Goal: Task Accomplishment & Management: Manage account settings

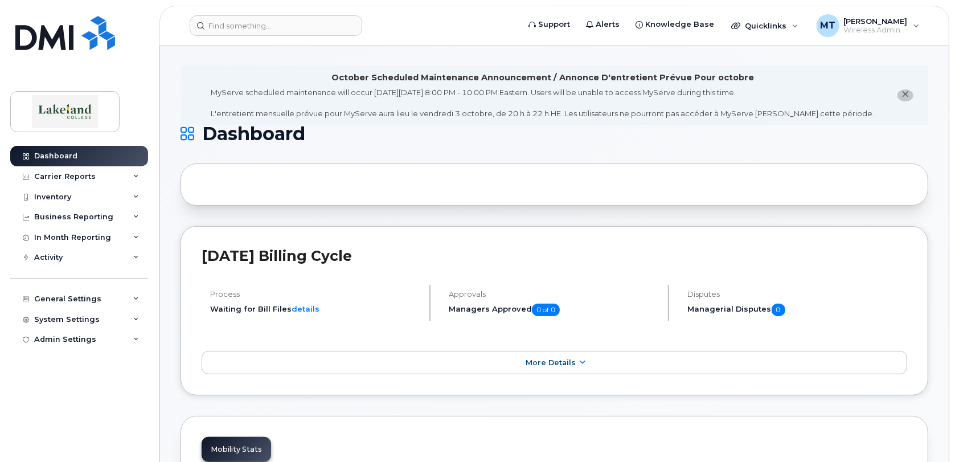
click at [91, 407] on div "Dashboard Carrier Reports Monthly Billing Data Daily Data Pooling Data Behavior…" at bounding box center [80, 295] width 141 height 299
click at [865, 19] on span "[PERSON_NAME]" at bounding box center [876, 21] width 64 height 9
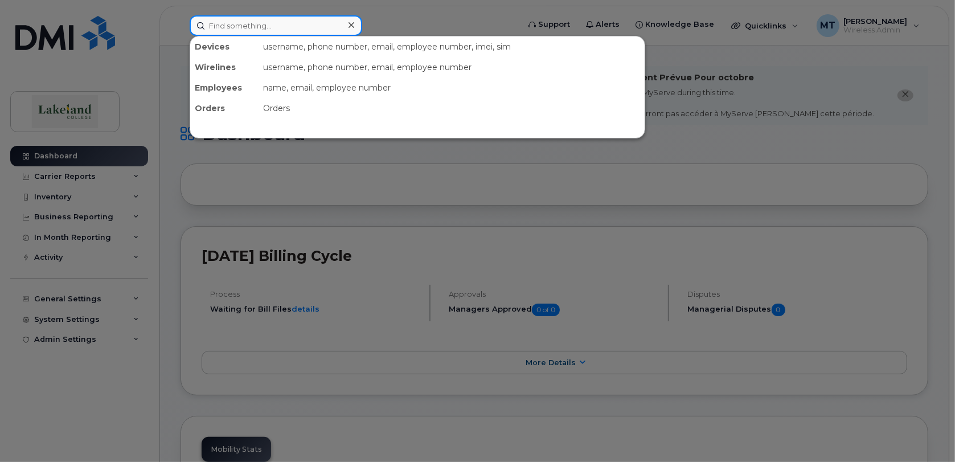
click at [296, 30] on input at bounding box center [276, 25] width 173 height 21
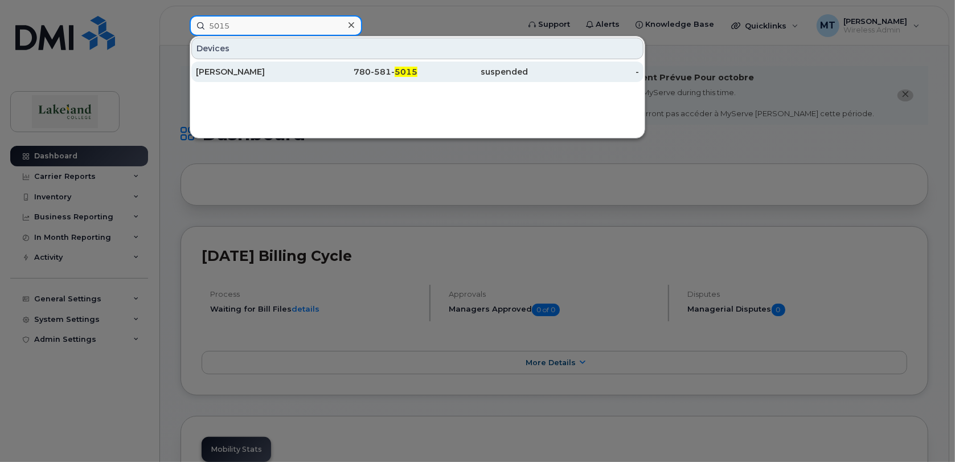
type input "5015"
click at [248, 70] on div "[PERSON_NAME]" at bounding box center [251, 71] width 111 height 11
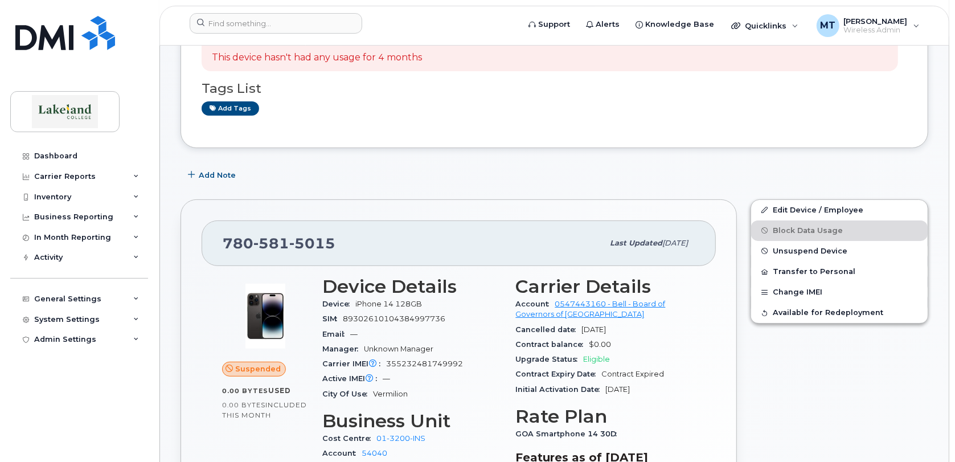
scroll to position [228, 0]
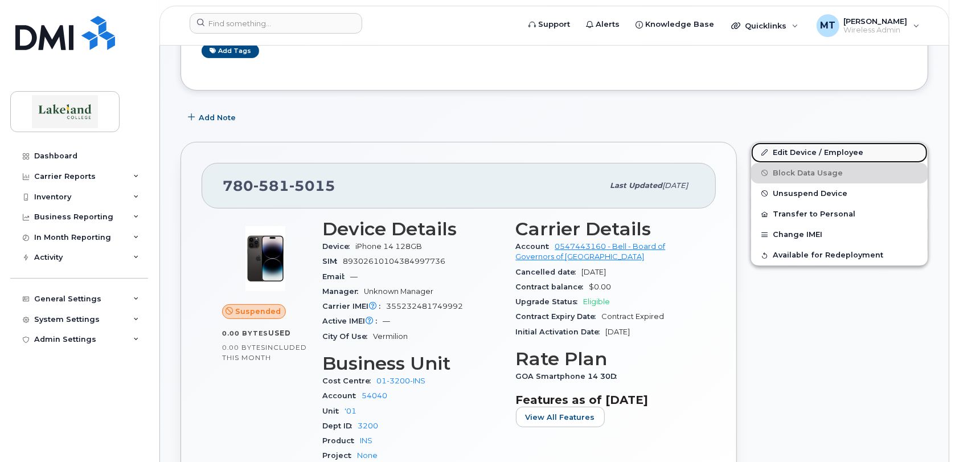
click at [825, 152] on link "Edit Device / Employee" at bounding box center [839, 152] width 177 height 21
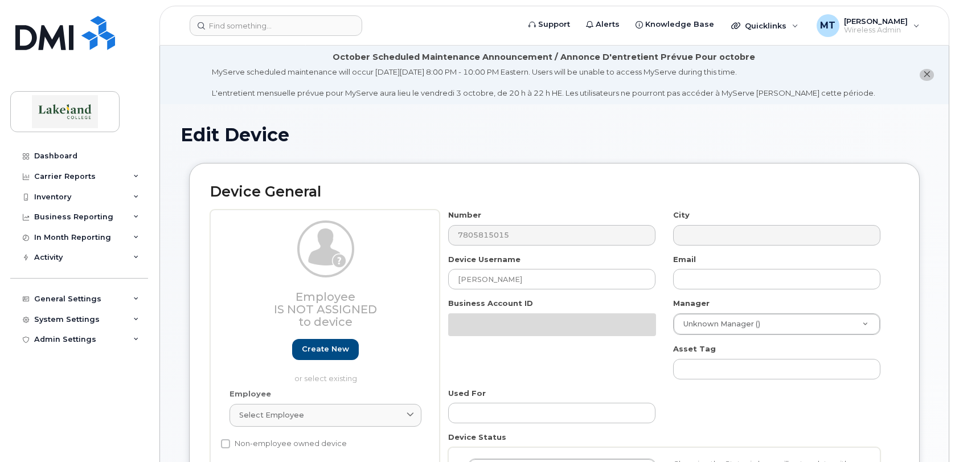
select select "5835168"
select select "5835238"
select select "5835276"
select select "5835289"
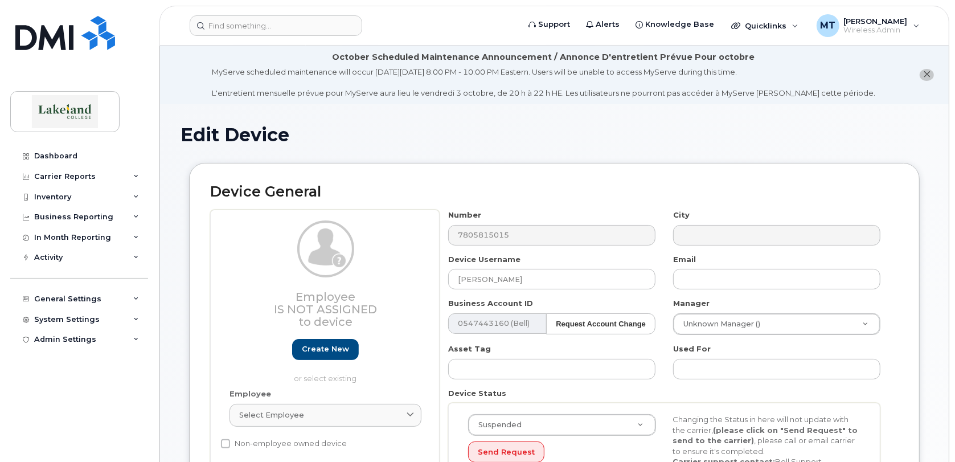
scroll to position [56, 0]
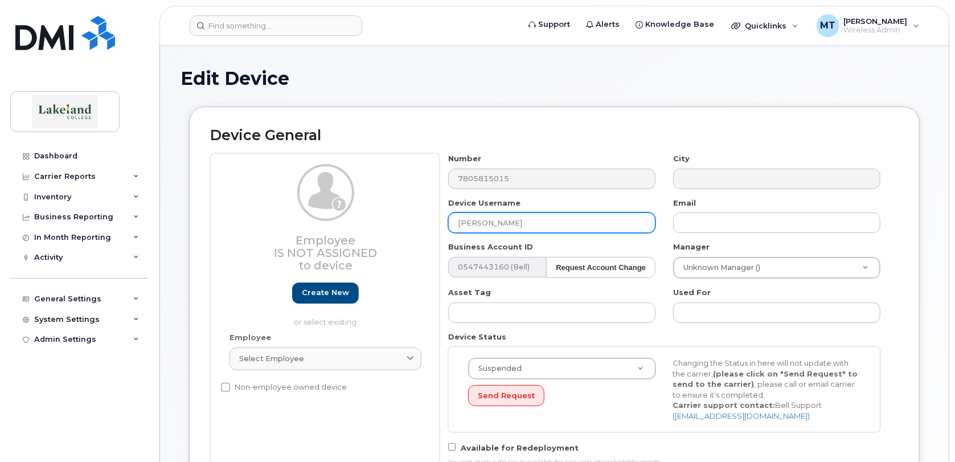
drag, startPoint x: 513, startPoint y: 219, endPoint x: 458, endPoint y: 218, distance: 55.3
click at [458, 218] on input "[PERSON_NAME]" at bounding box center [551, 222] width 207 height 21
paste input "Krystal Pulyk"
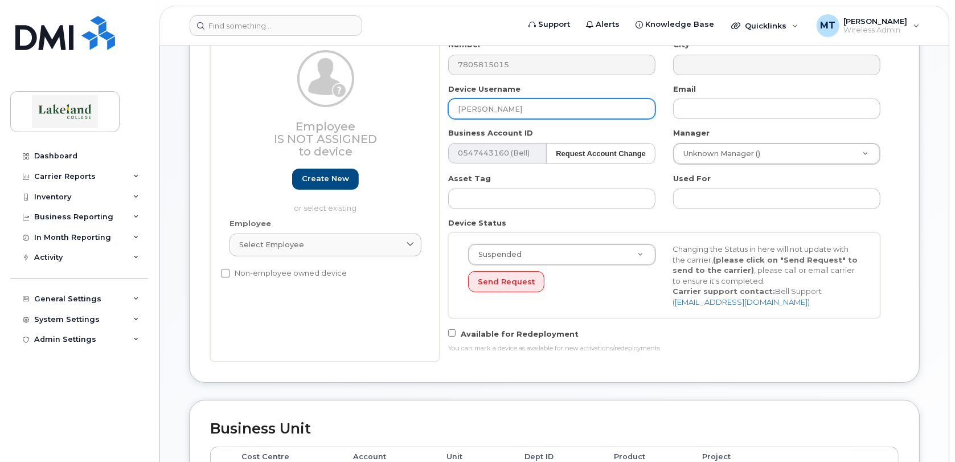
scroll to position [228, 0]
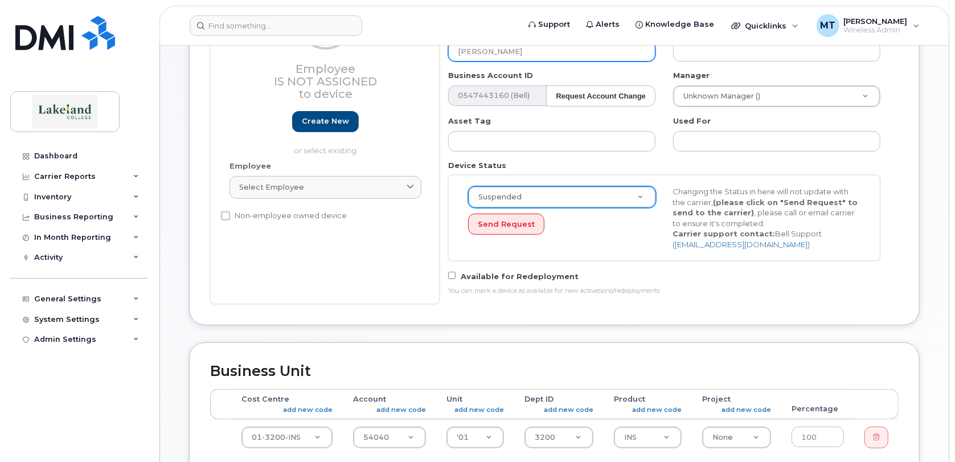
type input "Krystal Pulyk"
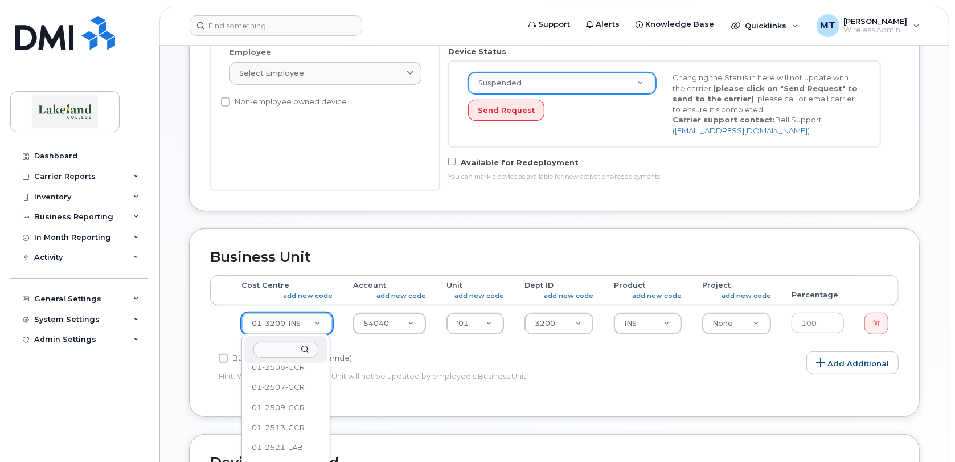
scroll to position [306, 0]
select select "5835176"
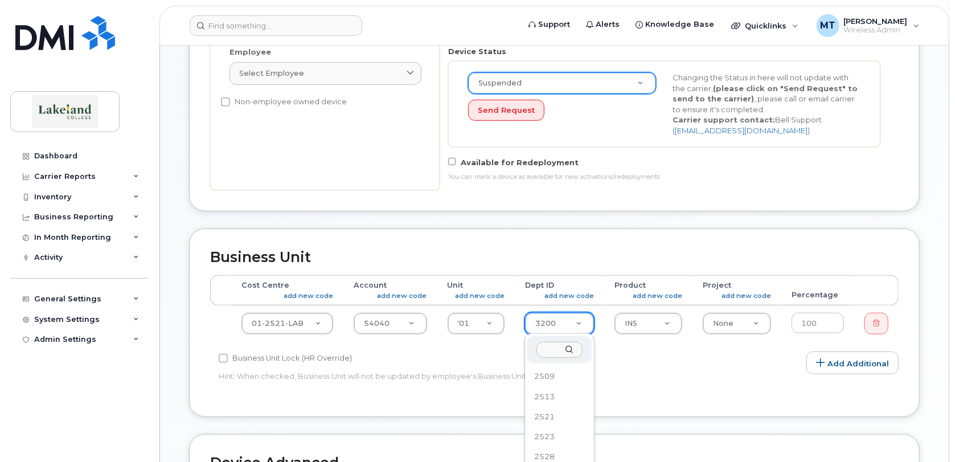
scroll to position [576, 0]
select select "5835245"
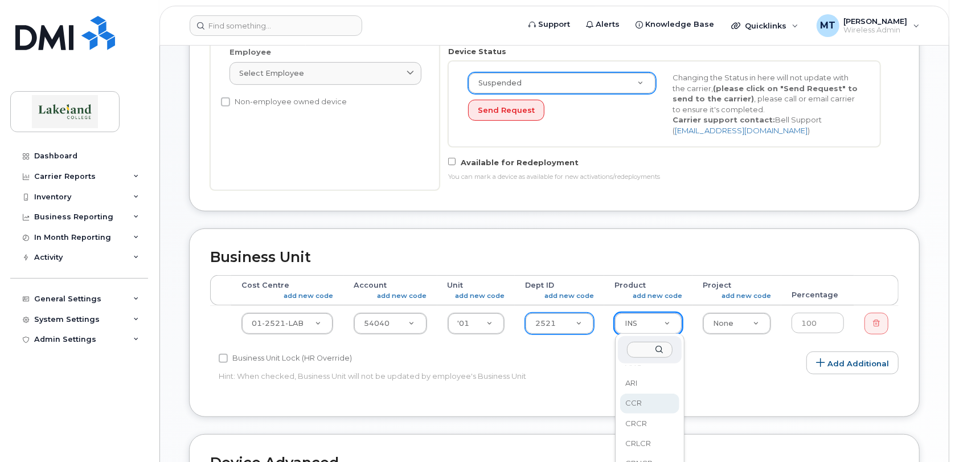
scroll to position [455, 0]
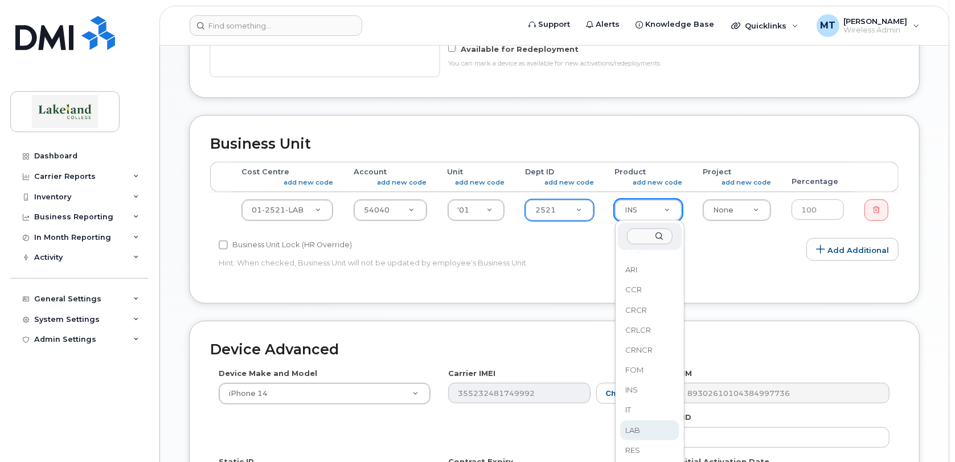
select select "5835278"
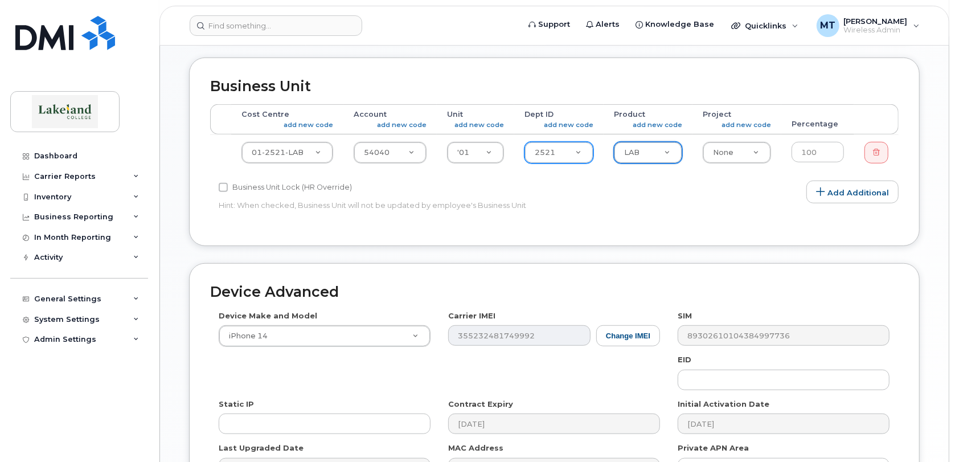
scroll to position [569, 0]
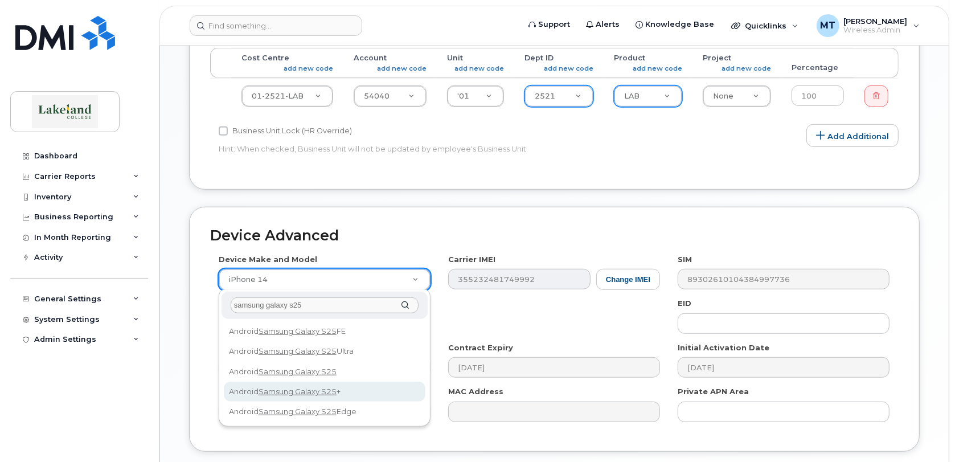
type input "samsung galaxy s25"
select select "3291"
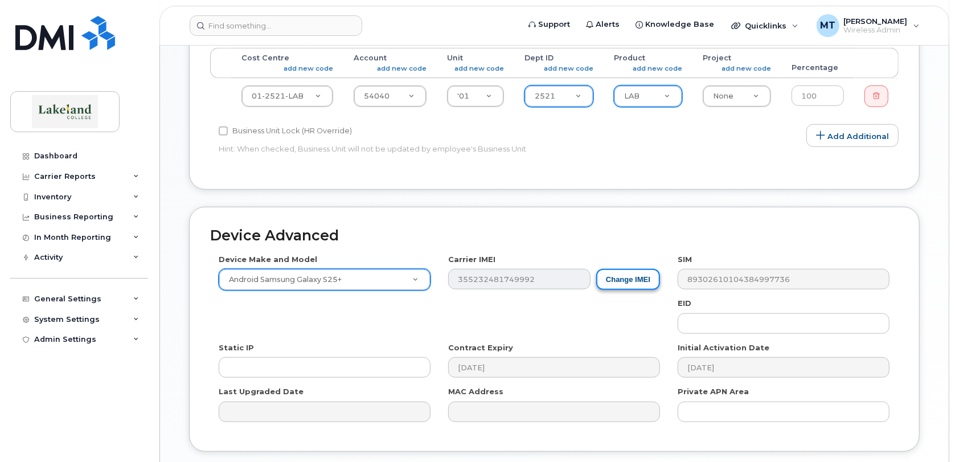
click at [617, 280] on button "Change IMEI" at bounding box center [628, 279] width 64 height 21
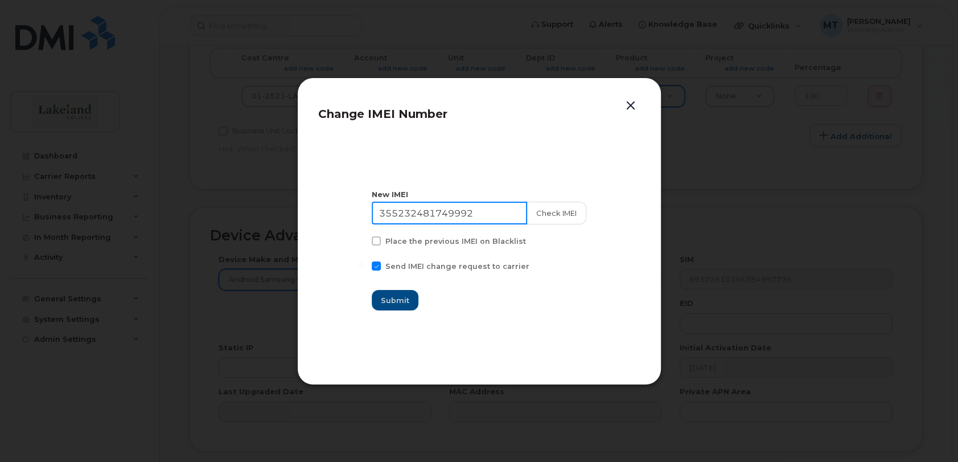
drag, startPoint x: 484, startPoint y: 211, endPoint x: 387, endPoint y: 208, distance: 96.9
click at [387, 208] on input "355232481749992" at bounding box center [449, 213] width 155 height 23
paste input "423343 449930 6"
click at [403, 210] on input "35 423343 4499306" at bounding box center [449, 213] width 155 height 23
click at [440, 211] on input "35423343 4499306" at bounding box center [449, 213] width 155 height 23
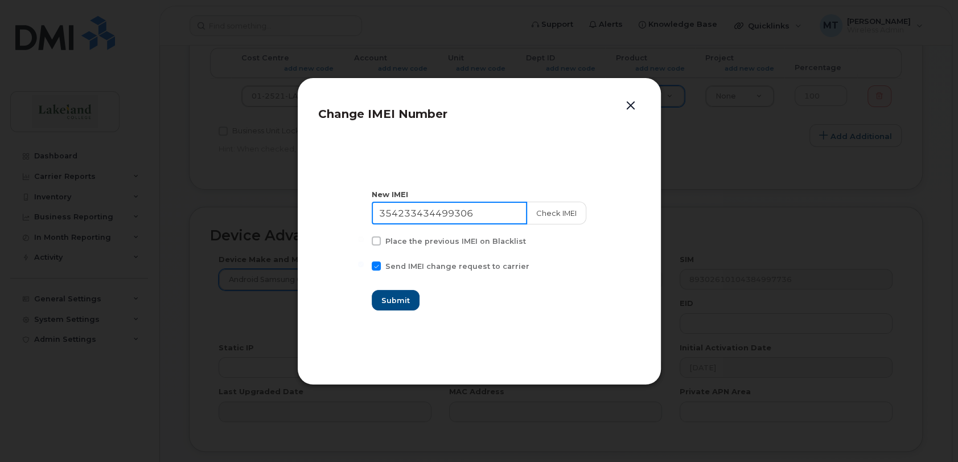
type input "354233434499306"
click at [409, 297] on span "Submit" at bounding box center [396, 300] width 28 height 11
type input "354233434499306"
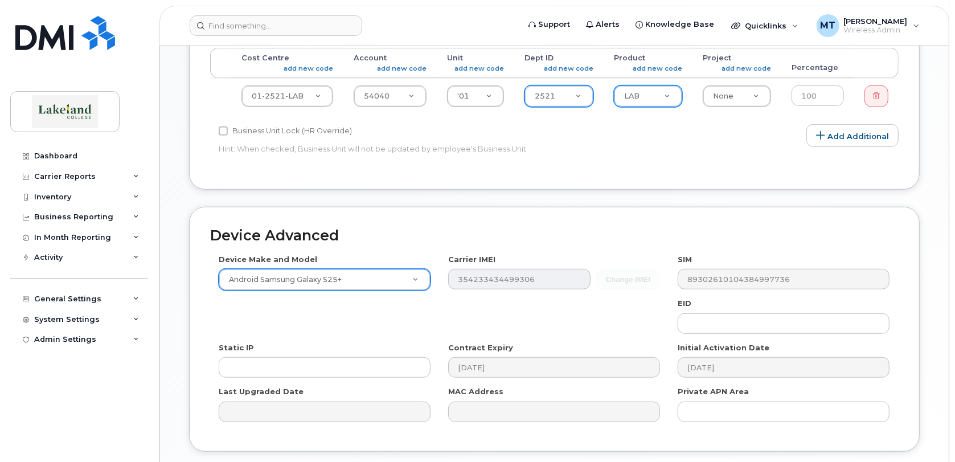
scroll to position [626, 0]
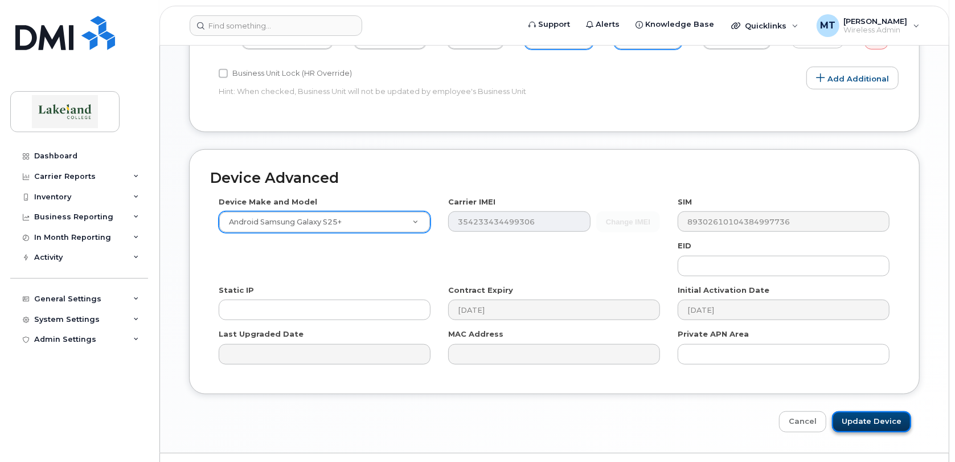
click at [872, 421] on input "Update Device" at bounding box center [871, 421] width 79 height 21
type input "Saving..."
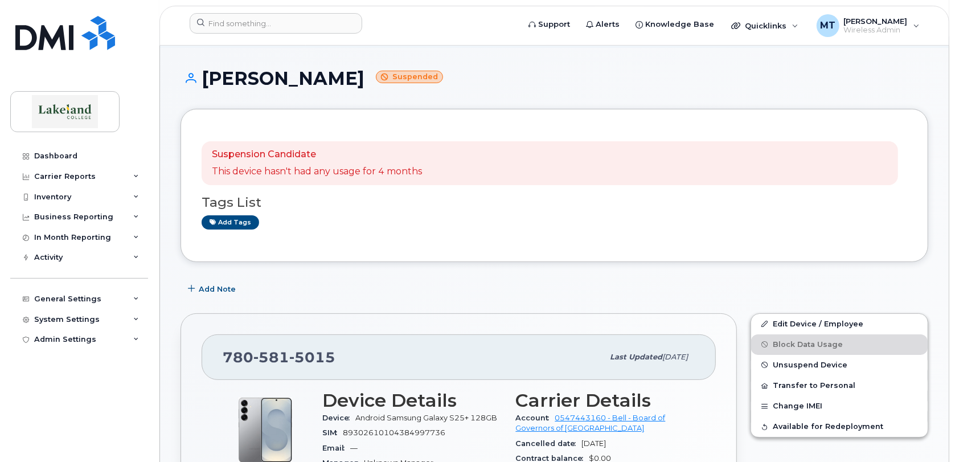
scroll to position [114, 0]
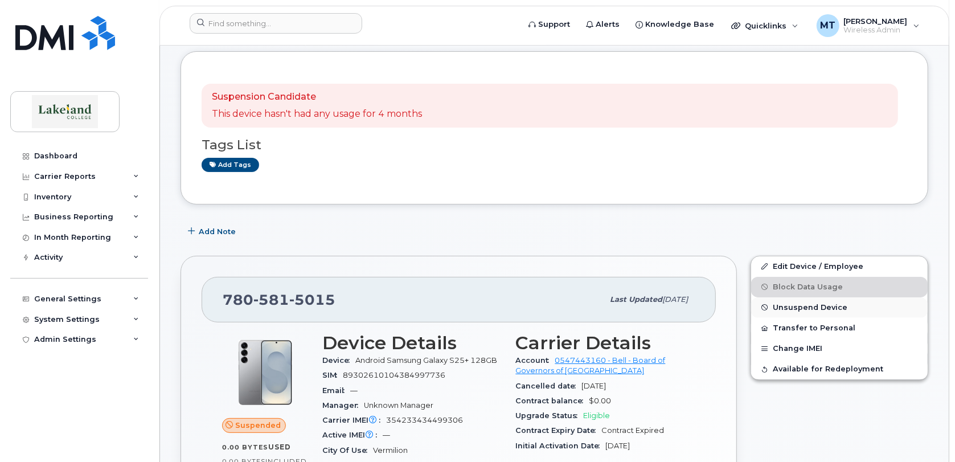
click at [789, 305] on span "Unsuspend Device" at bounding box center [810, 307] width 75 height 9
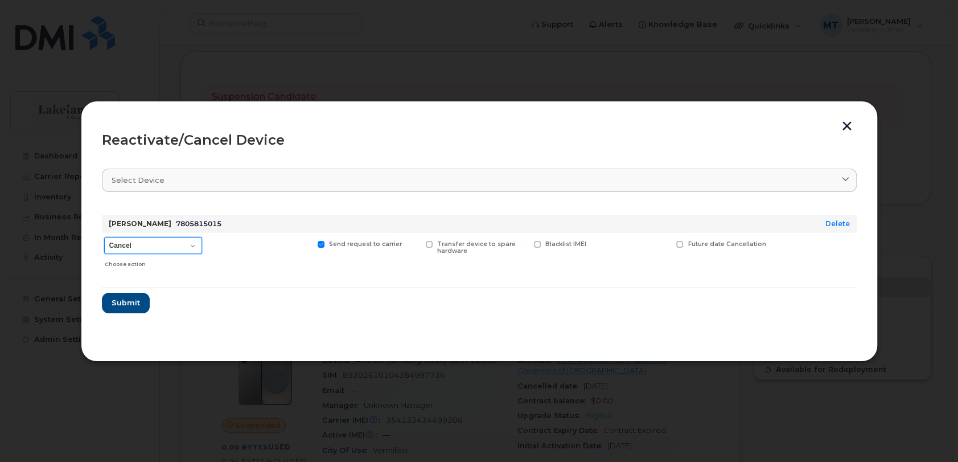
click at [195, 248] on select "Cancel Suspend - Extend Suspension Reactivate" at bounding box center [153, 245] width 98 height 17
select select "[object Object]"
click at [104, 237] on select "Cancel Suspend - Extend Suspension Reactivate" at bounding box center [153, 245] width 98 height 17
click at [122, 304] on span "Submit" at bounding box center [125, 302] width 28 height 11
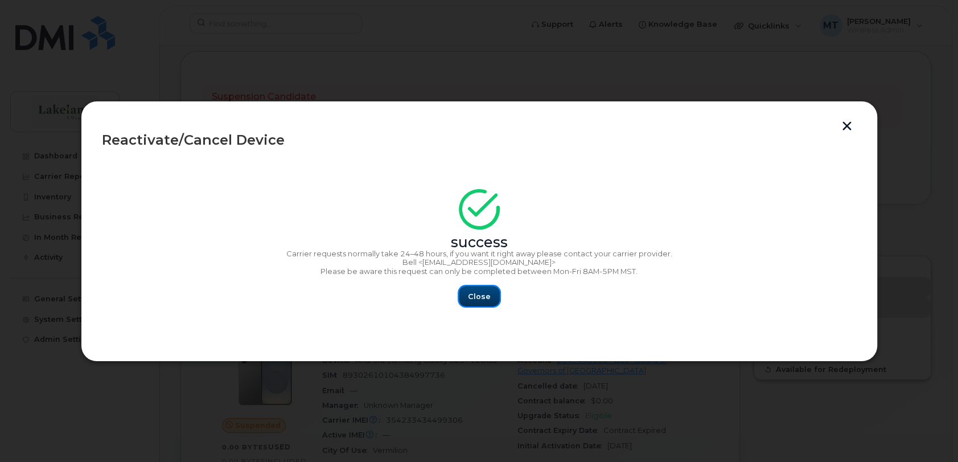
click at [486, 300] on span "Close" at bounding box center [479, 296] width 23 height 11
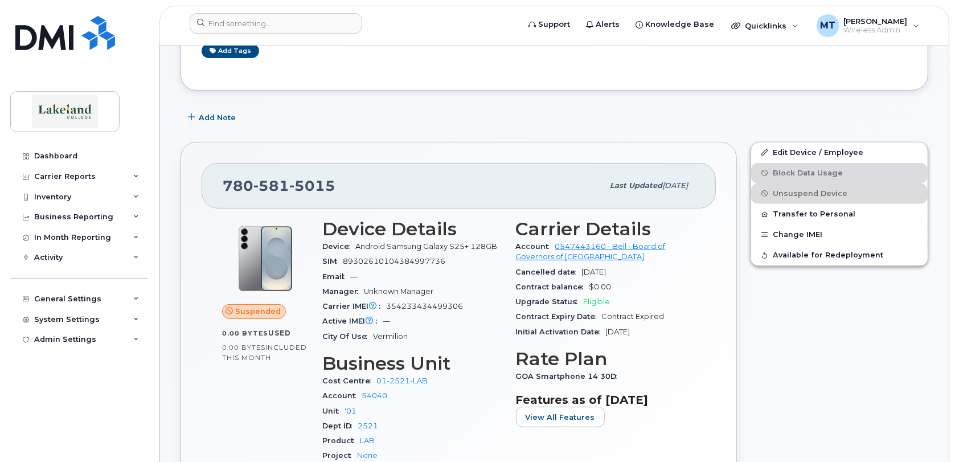
scroll to position [284, 0]
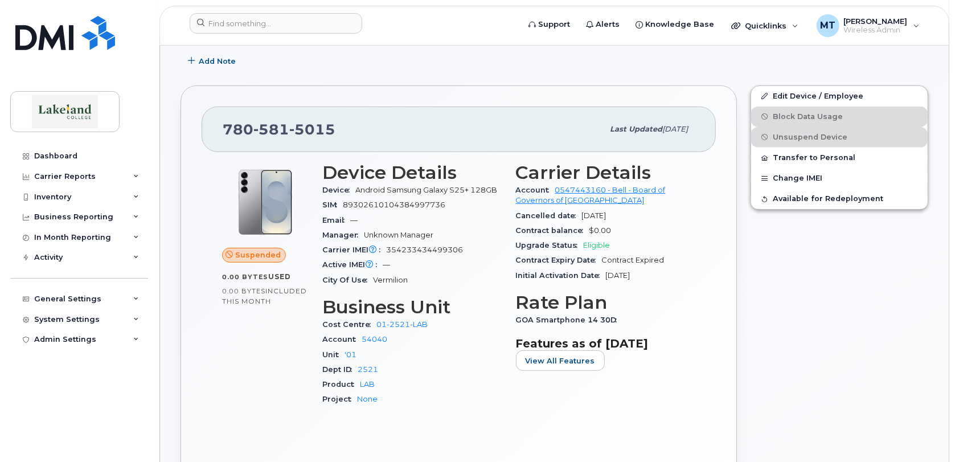
click at [649, 238] on div "Upgrade Status Eligible" at bounding box center [606, 245] width 180 height 15
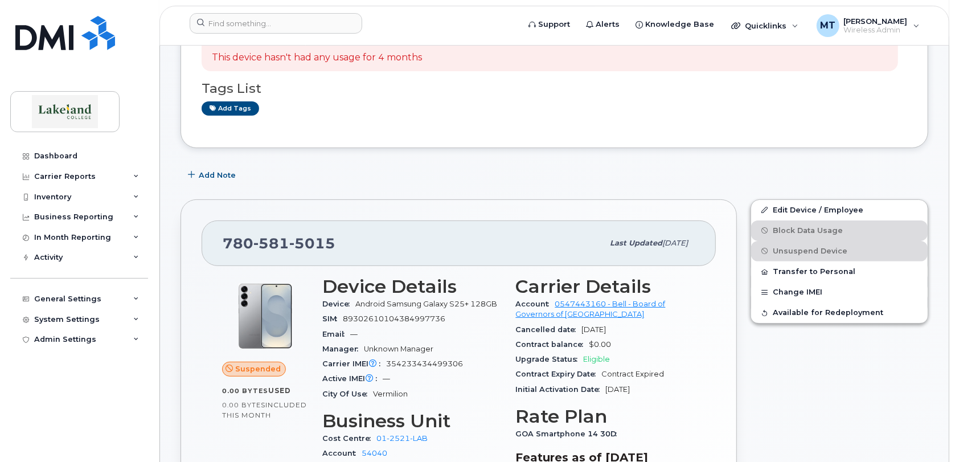
scroll to position [0, 0]
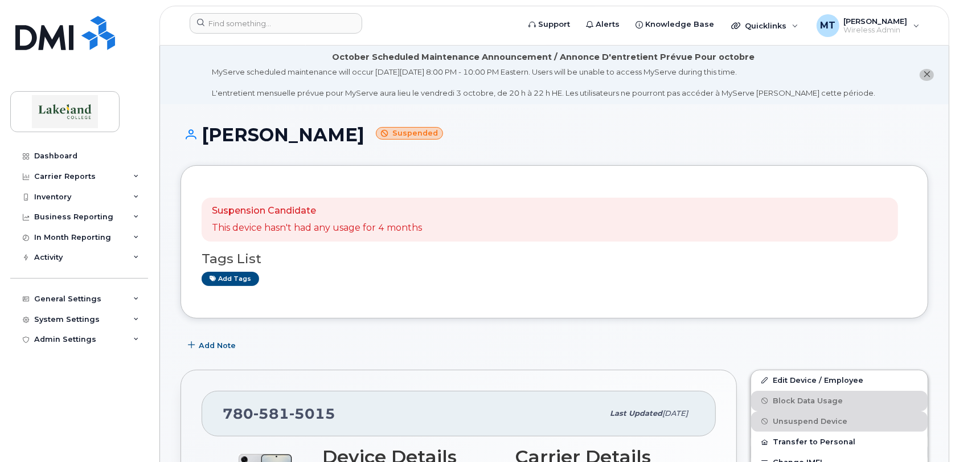
click at [879, 51] on li "October Scheduled Maintenance Announcement / Annonce D'entretient Prévue Pour o…" at bounding box center [554, 75] width 789 height 59
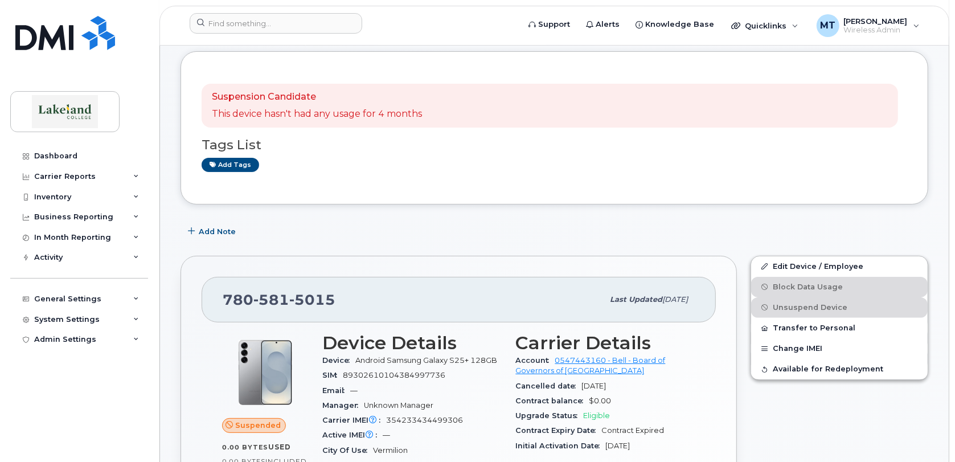
scroll to position [170, 0]
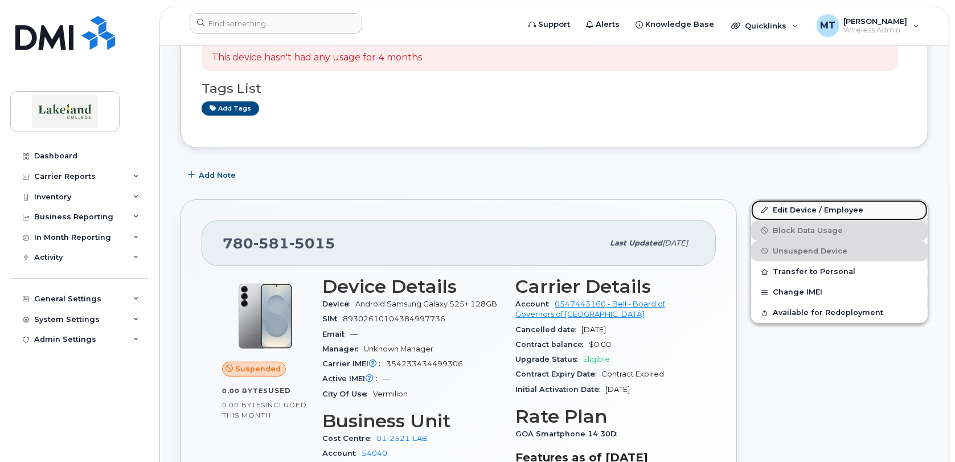
click at [791, 208] on link "Edit Device / Employee" at bounding box center [839, 210] width 177 height 21
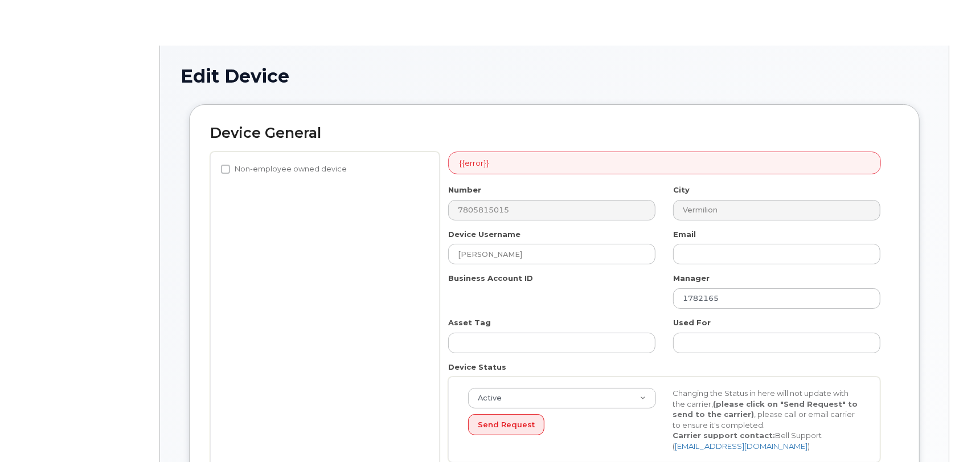
select select "5835176"
select select "5835245"
select select "5835278"
select select "5835289"
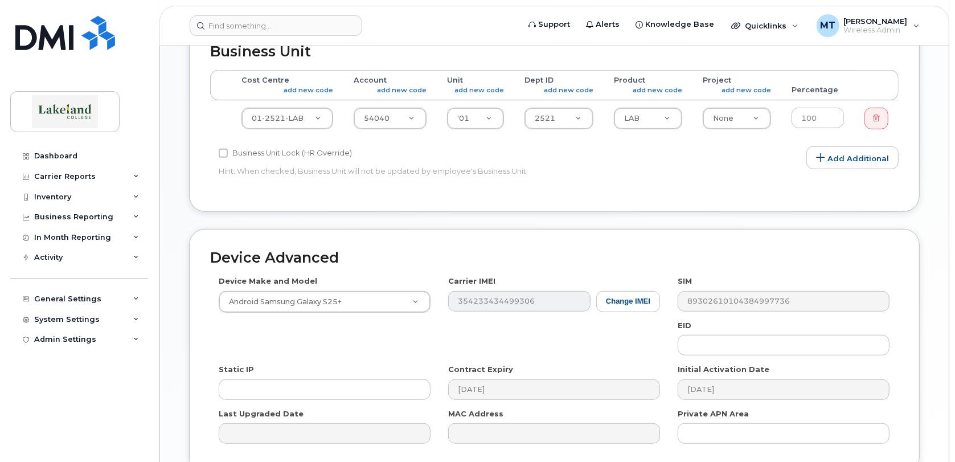
scroll to position [617, 0]
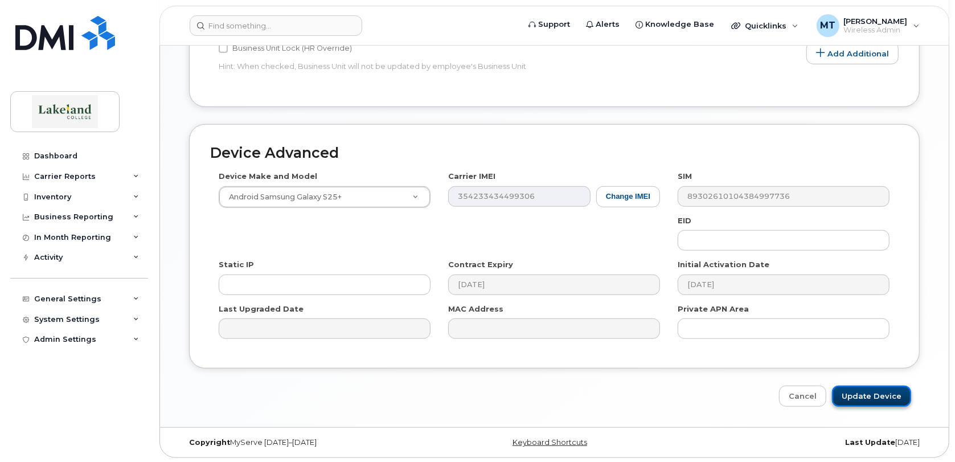
click at [870, 396] on input "Update Device" at bounding box center [871, 396] width 79 height 21
type input "Saving..."
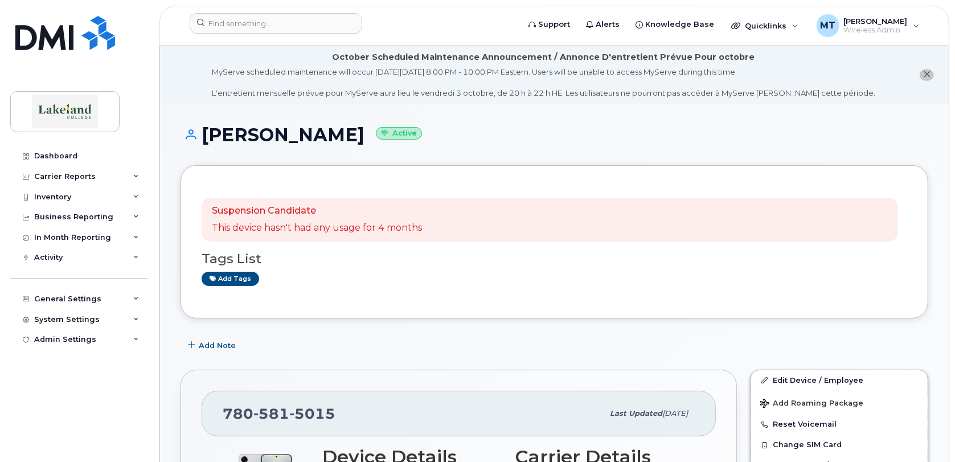
scroll to position [56, 0]
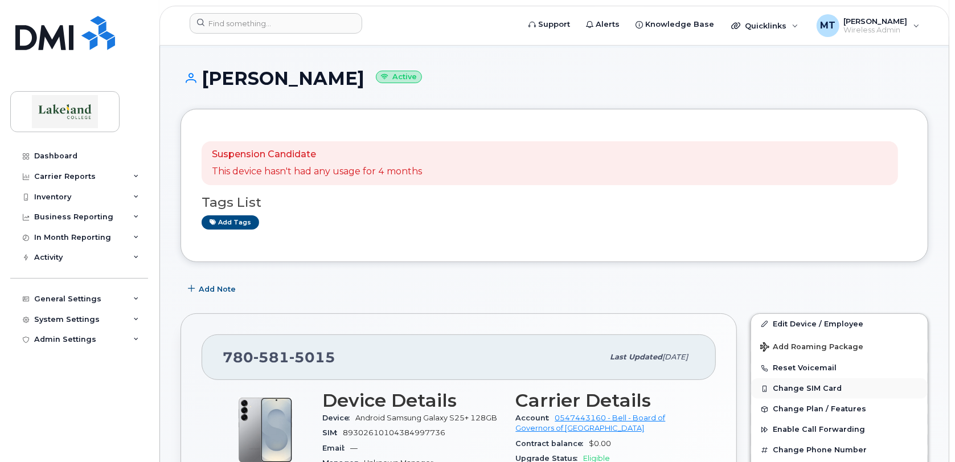
click at [791, 386] on button "Change SIM Card" at bounding box center [839, 388] width 177 height 21
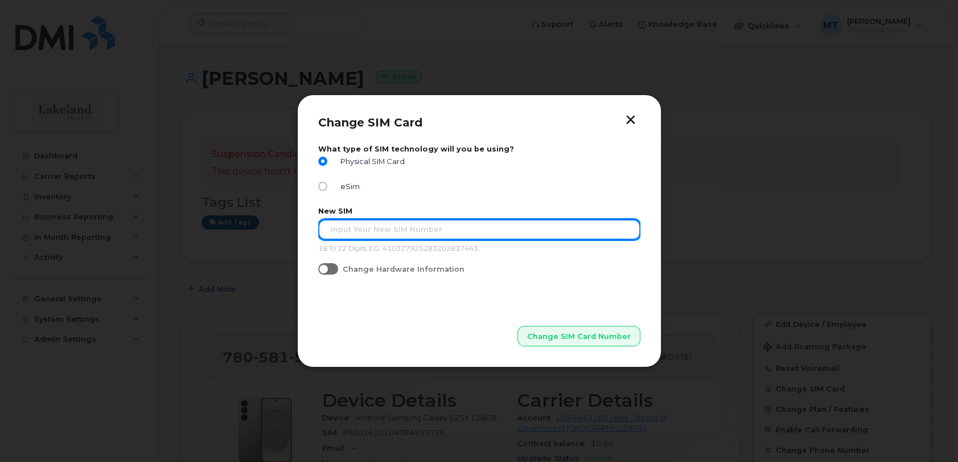
click at [329, 227] on input "text" at bounding box center [479, 229] width 322 height 21
type input "89302610207734293332"
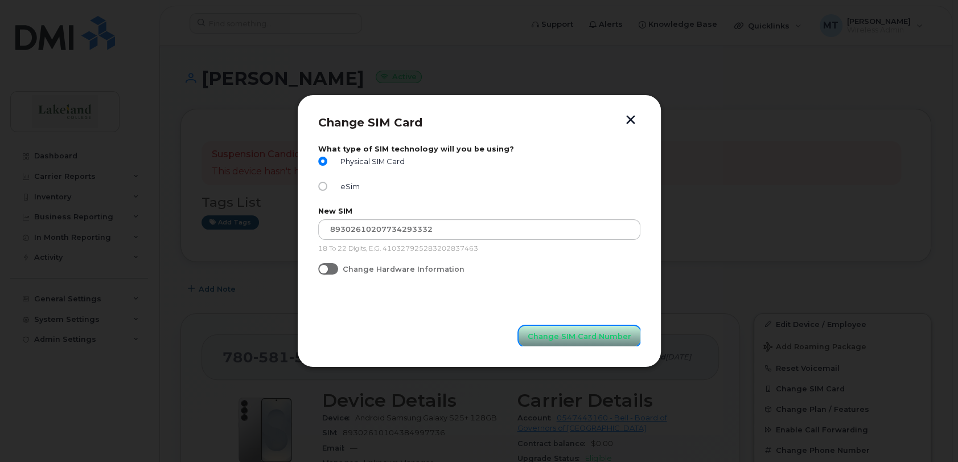
click at [544, 335] on span "Change SIM Card Number" at bounding box center [580, 336] width 104 height 11
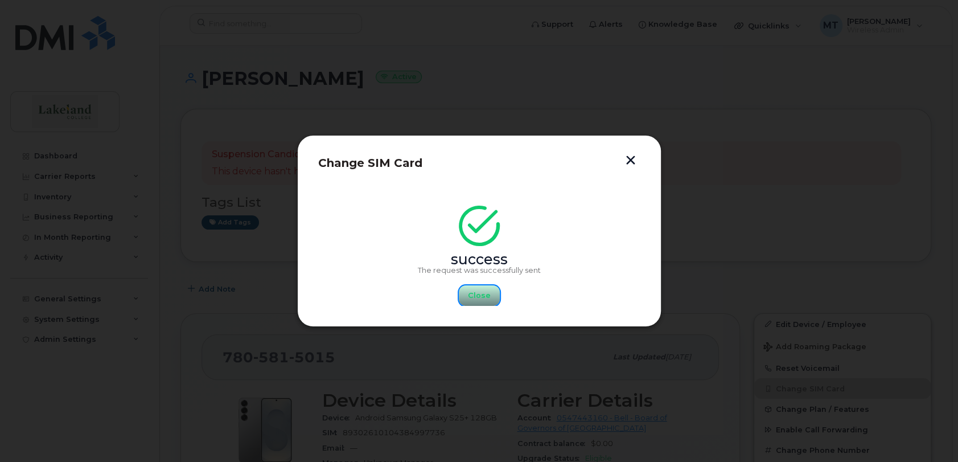
click at [479, 296] on span "Close" at bounding box center [479, 295] width 23 height 11
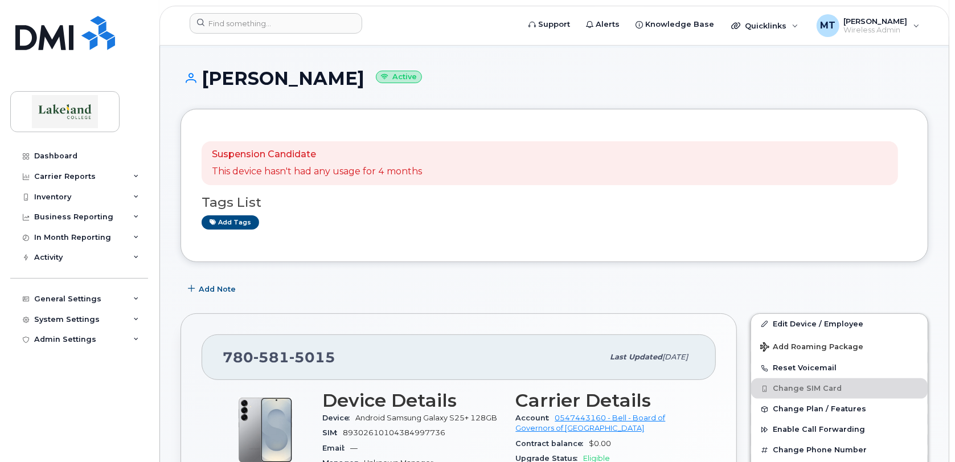
scroll to position [0, 0]
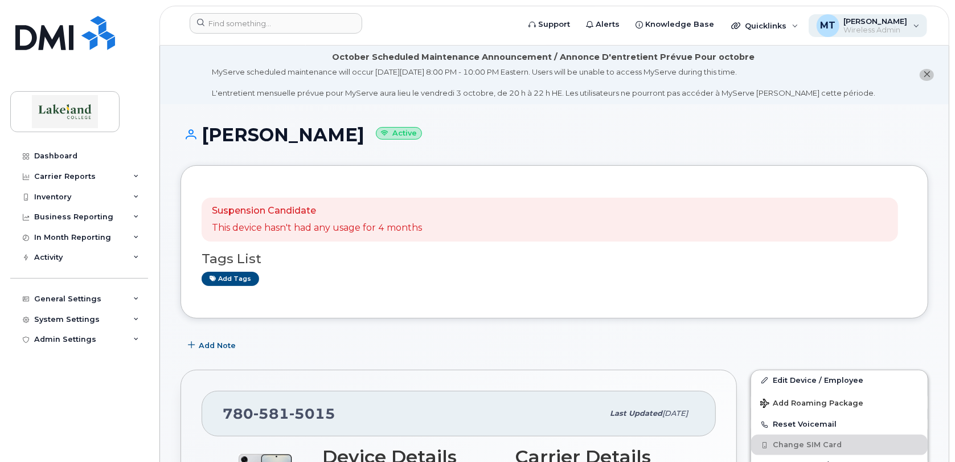
click at [860, 28] on span "Wireless Admin" at bounding box center [876, 30] width 64 height 9
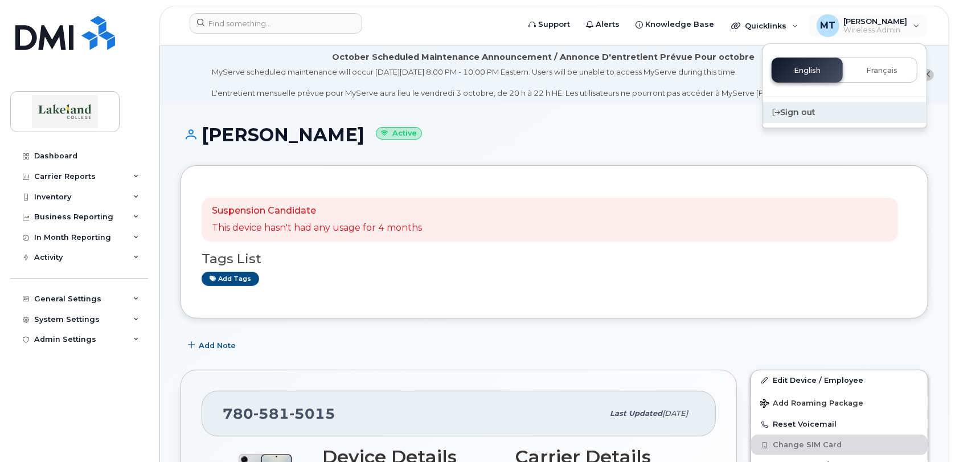
click at [785, 112] on div "Sign out" at bounding box center [845, 112] width 164 height 21
